Goal: Communication & Community: Answer question/provide support

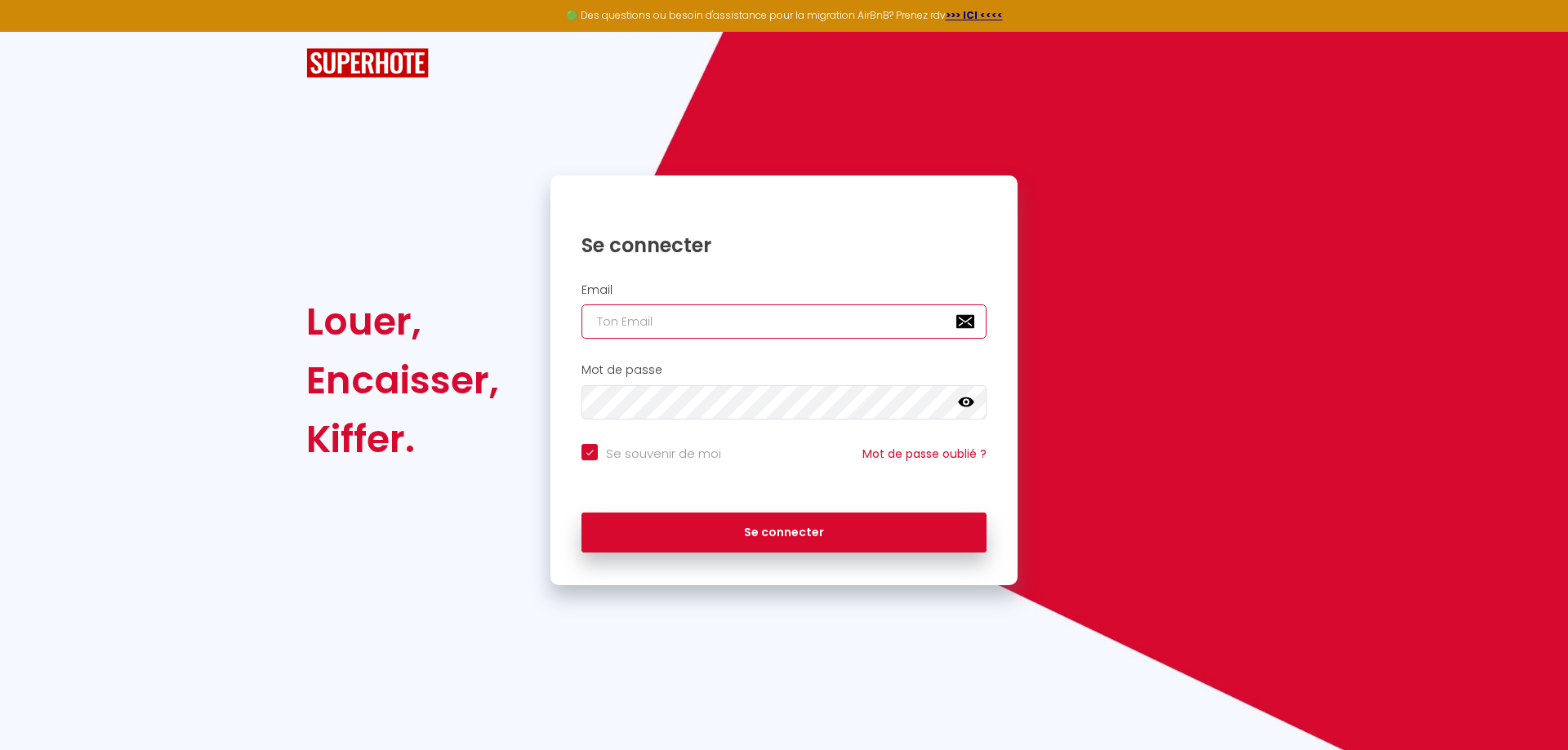
click at [656, 321] on input "email" at bounding box center [784, 322] width 406 height 34
type input "[EMAIL_ADDRESS][DOMAIN_NAME]"
checkbox input "true"
type input "[EMAIL_ADDRESS][DOMAIN_NAME]"
click at [967, 406] on icon at bounding box center [966, 403] width 16 height 9
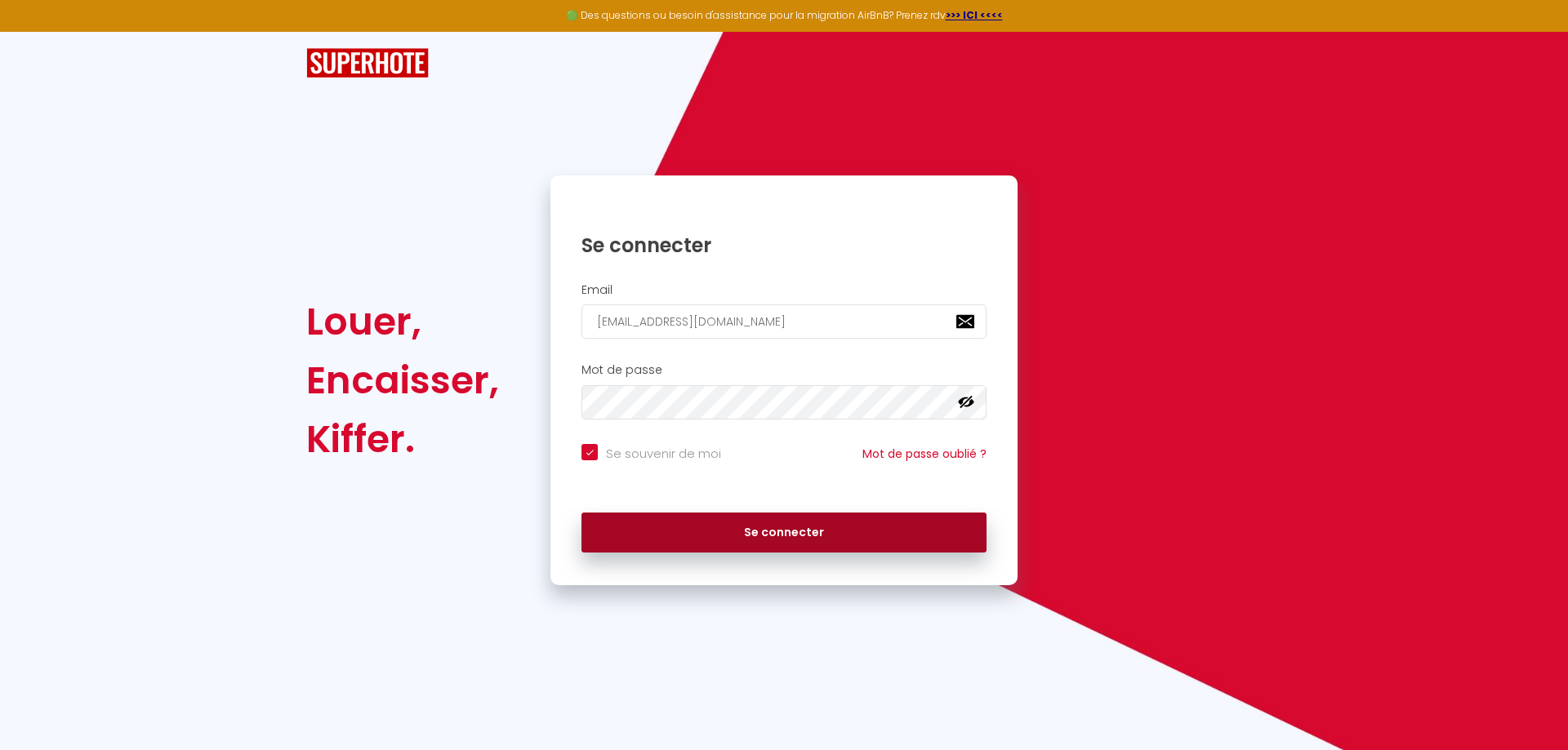
click at [803, 531] on button "Se connecter" at bounding box center [784, 533] width 406 height 41
checkbox input "true"
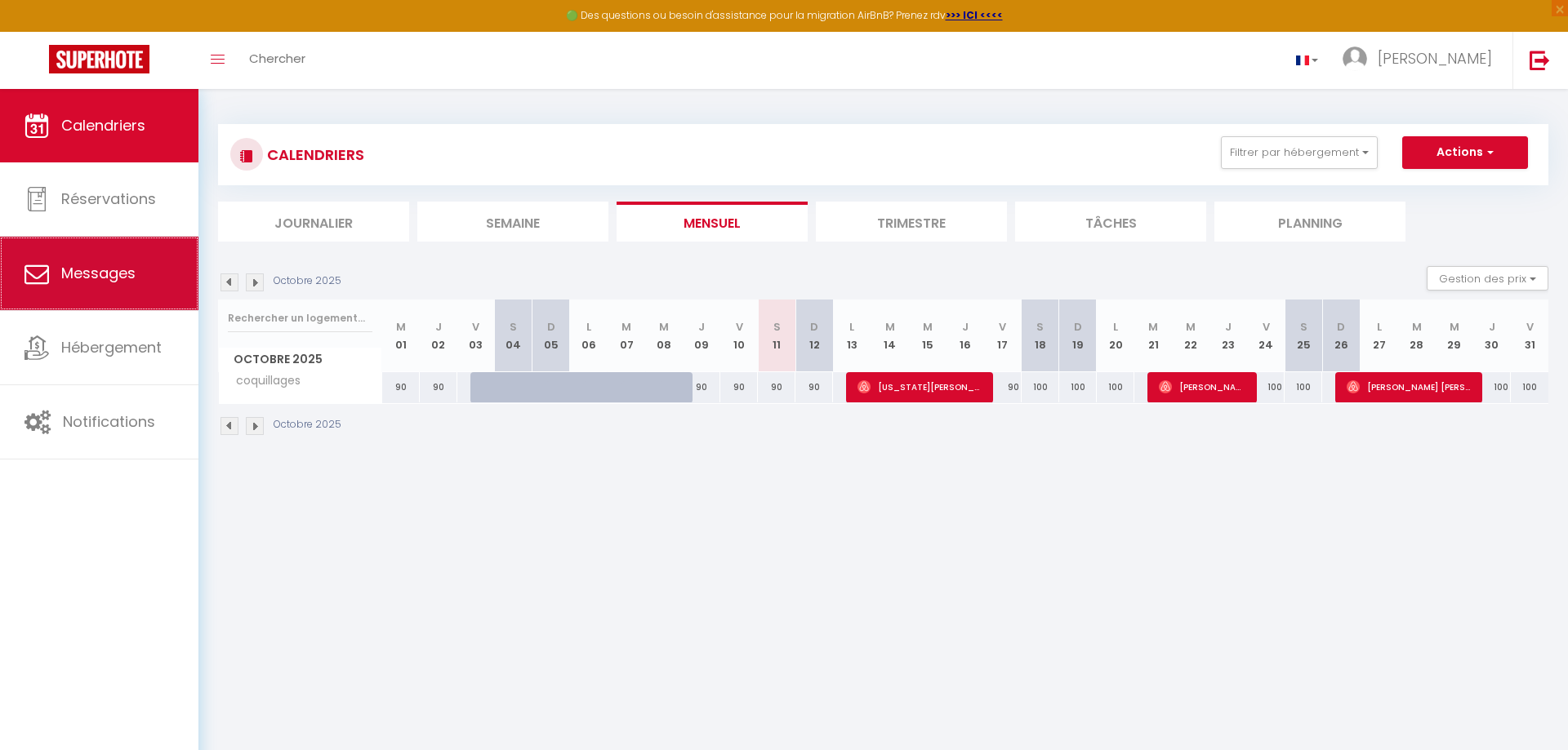
click at [111, 272] on span "Messages" at bounding box center [99, 273] width 74 height 21
select select "message"
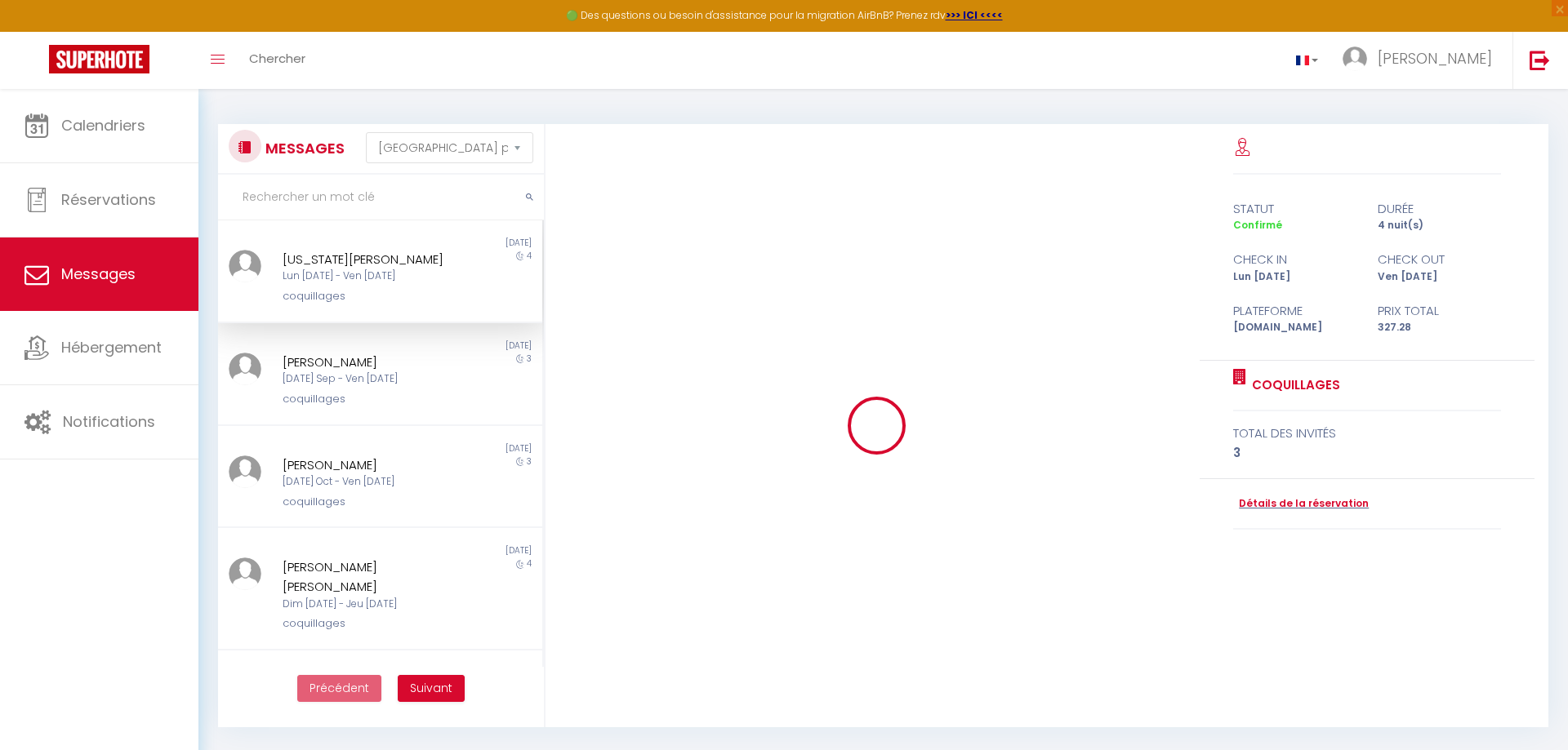
scroll to position [1403, 0]
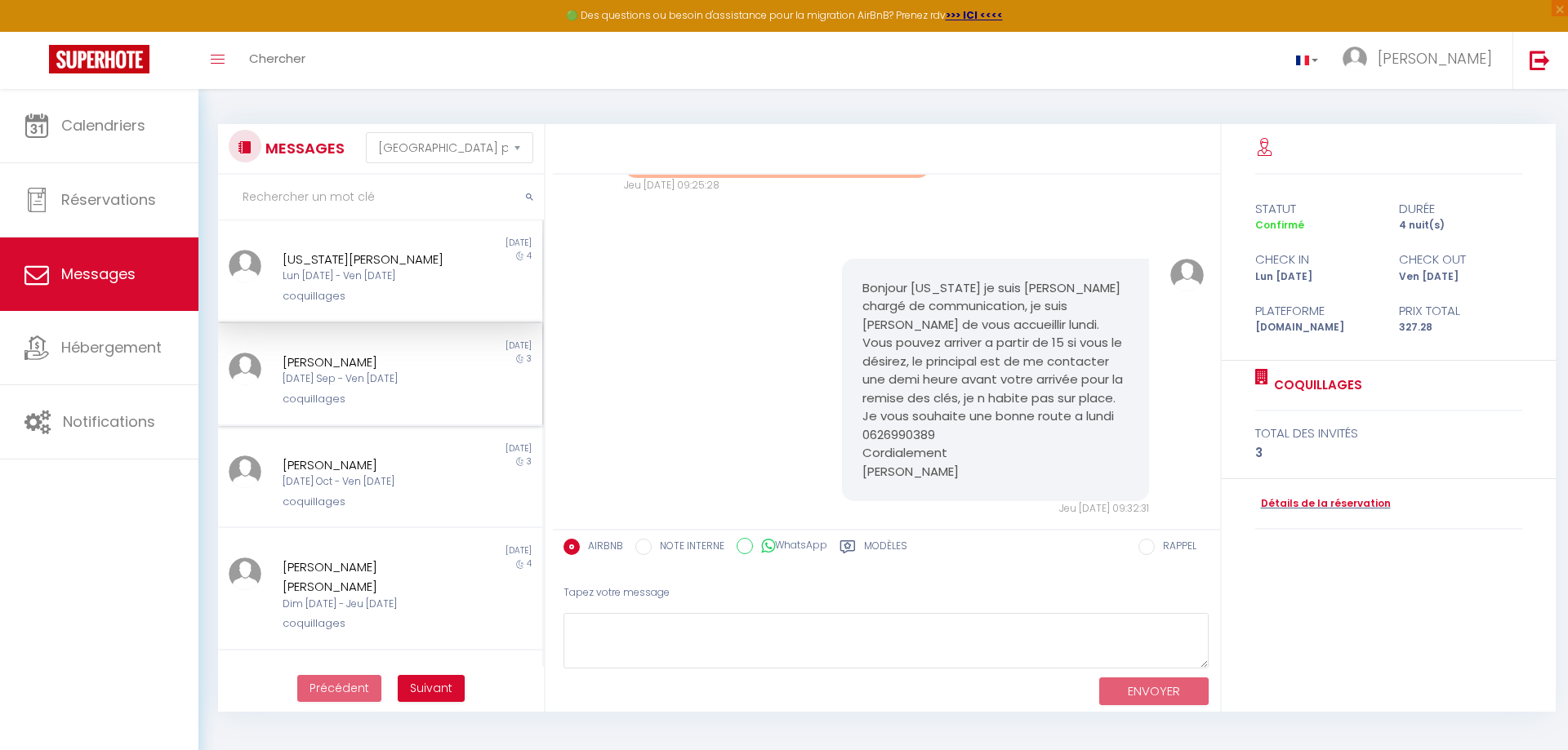
click at [304, 376] on div "[DATE] Sep - Ven [DATE]" at bounding box center [367, 379] width 167 height 15
